Goal: Navigation & Orientation: Find specific page/section

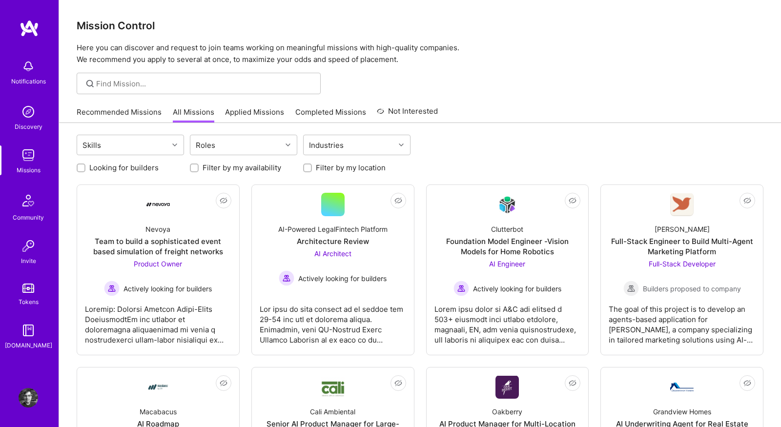
scroll to position [95, 0]
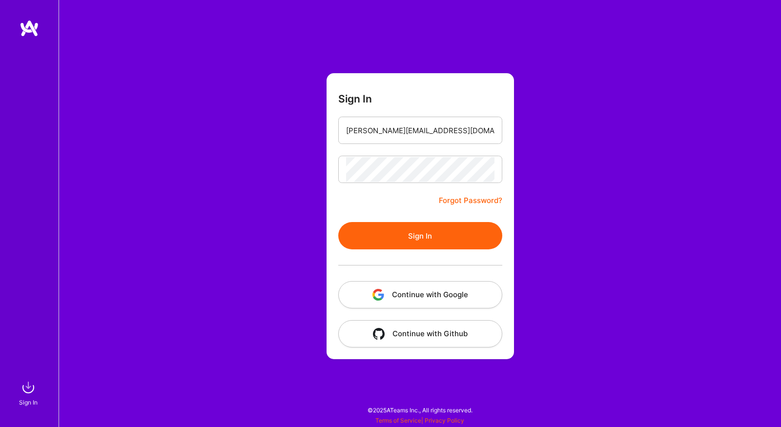
click at [266, 141] on div "Sign In shawn@wavelengthlabs.com Forgot Password? Sign In Continue with Google …" at bounding box center [420, 213] width 722 height 427
click at [354, 229] on button "Sign In" at bounding box center [420, 235] width 164 height 27
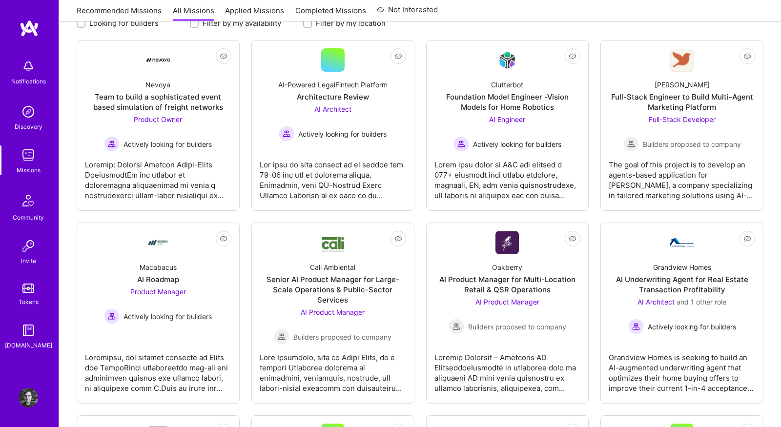
scroll to position [144, 0]
click at [635, 56] on link "Not Interested Robynn AI Full-Stack Engineer to Build Multi-Agent Marketing Pla…" at bounding box center [682, 126] width 146 height 154
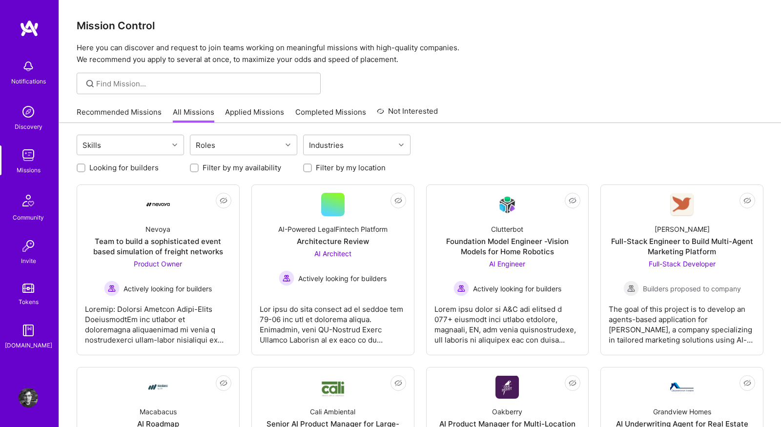
scroll to position [144, 0]
